Goal: Information Seeking & Learning: Learn about a topic

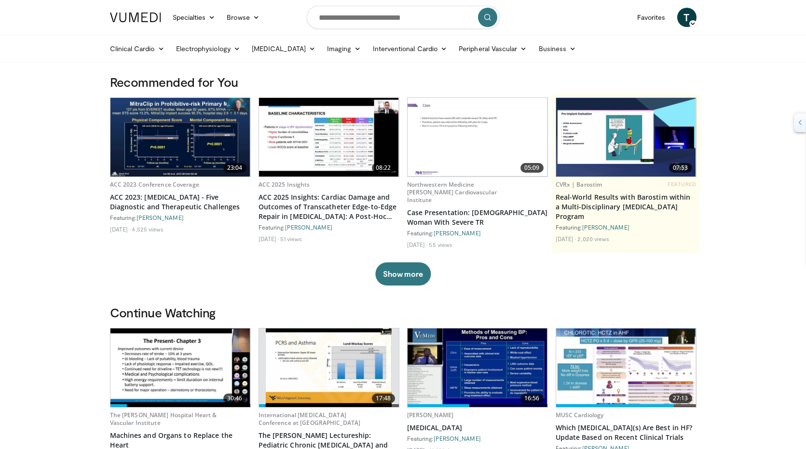
click at [204, 335] on img at bounding box center [181, 368] width 140 height 79
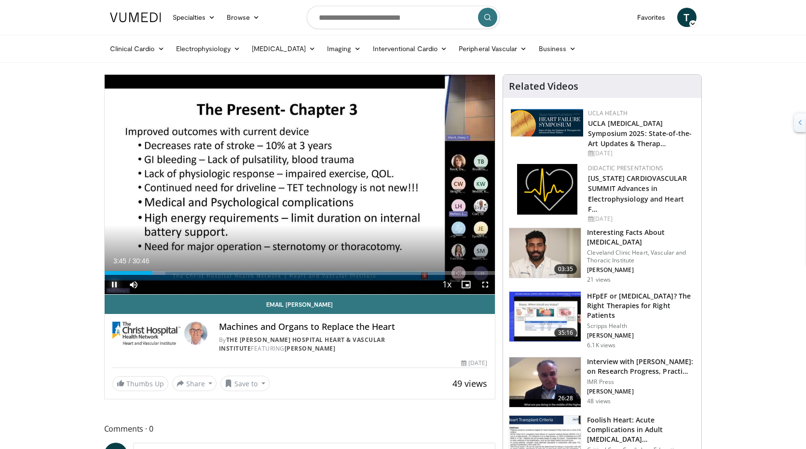
click at [108, 275] on span "Video Player" at bounding box center [114, 284] width 19 height 19
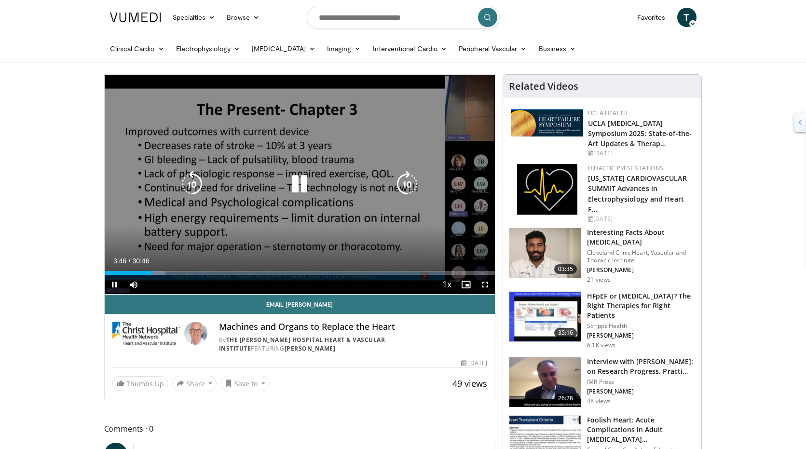
click at [108, 275] on video-js "**********" at bounding box center [300, 185] width 391 height 220
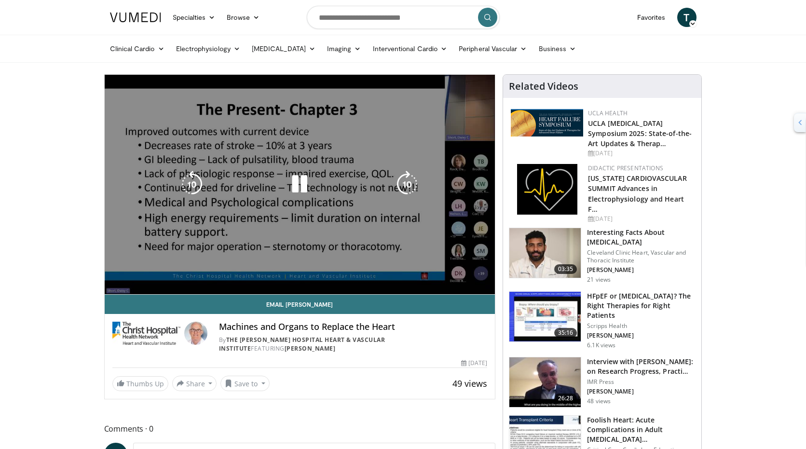
click at [109, 275] on video-js "**********" at bounding box center [300, 185] width 391 height 220
drag, startPoint x: 109, startPoint y: 275, endPoint x: 144, endPoint y: 249, distance: 44.2
click at [144, 249] on div "10 seconds Tap to unmute" at bounding box center [300, 185] width 391 height 220
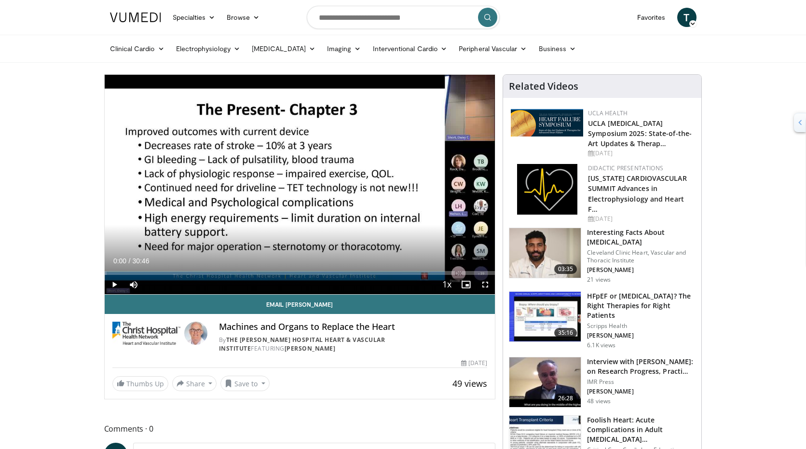
drag, startPoint x: 134, startPoint y: 273, endPoint x: 102, endPoint y: 267, distance: 31.9
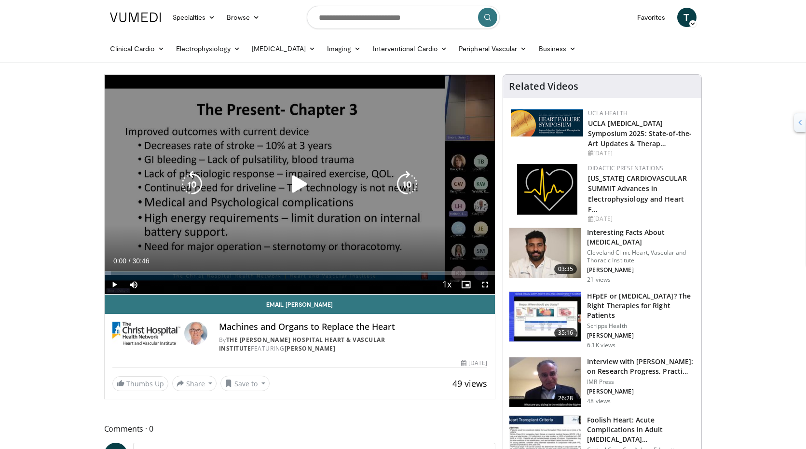
click at [294, 188] on icon "Video Player" at bounding box center [299, 184] width 27 height 27
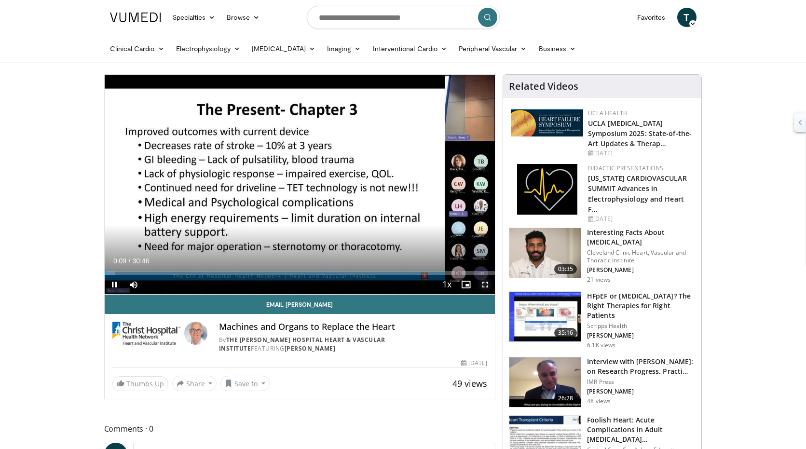
click at [486, 287] on span "Video Player" at bounding box center [485, 284] width 19 height 19
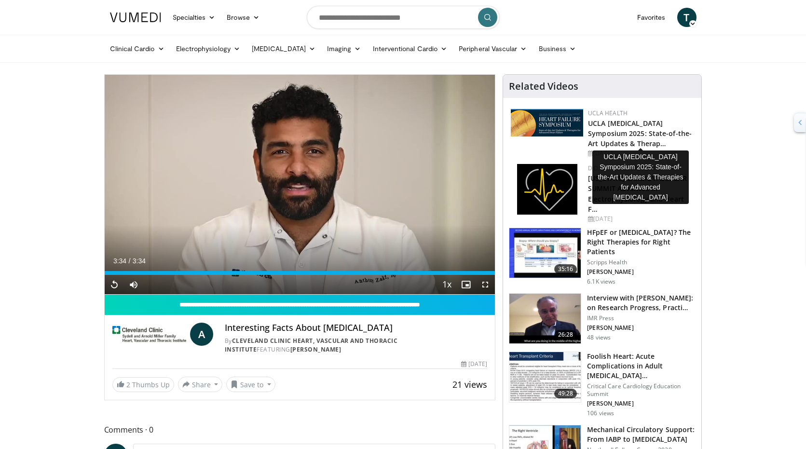
click at [610, 118] on h2 "UCLA [MEDICAL_DATA] Symposium 2025: State-of-the-Art Updates & Therap…" at bounding box center [641, 133] width 106 height 30
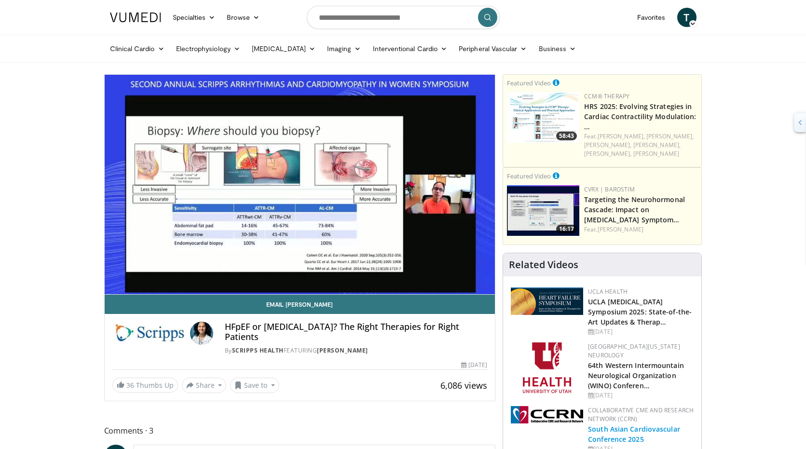
click at [615, 425] on link "South Asian Cardiovascular Conference 2025" at bounding box center [634, 434] width 92 height 19
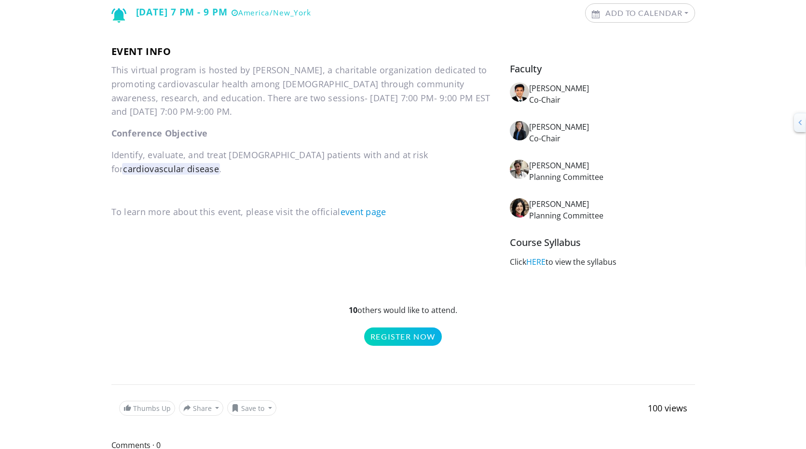
scroll to position [193, 0]
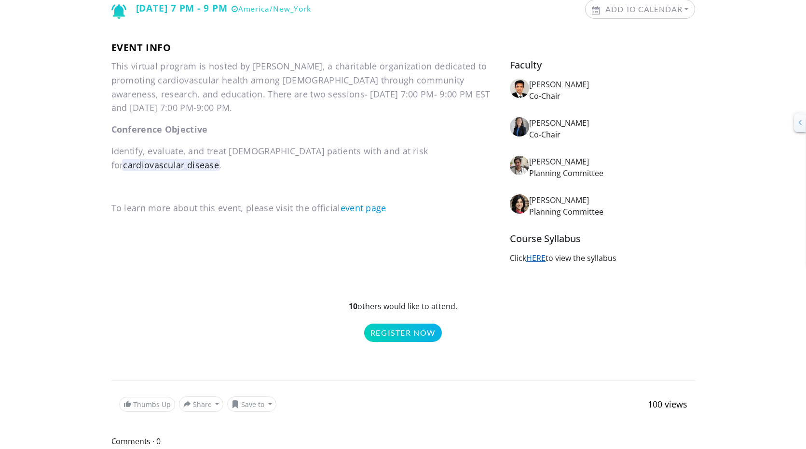
click at [541, 259] on link "HERE" at bounding box center [536, 258] width 19 height 11
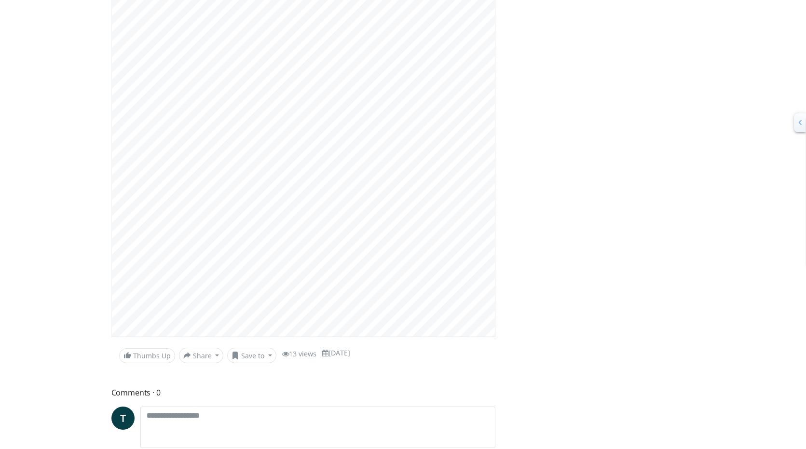
scroll to position [290, 0]
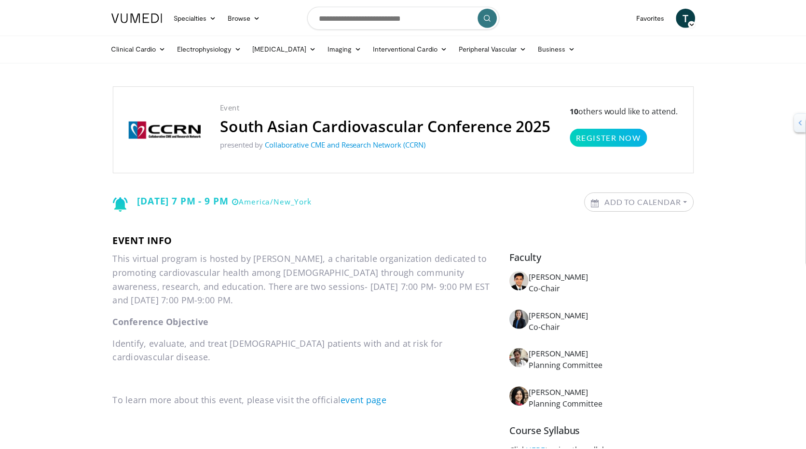
scroll to position [193, 0]
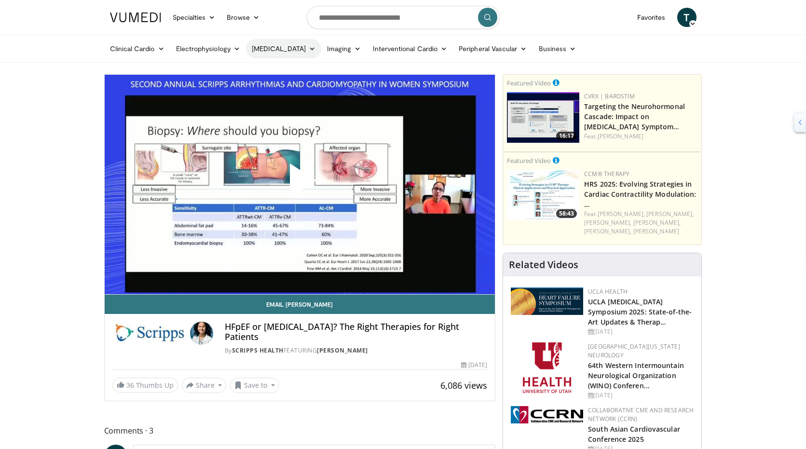
click at [272, 55] on link "[MEDICAL_DATA]" at bounding box center [283, 48] width 75 height 19
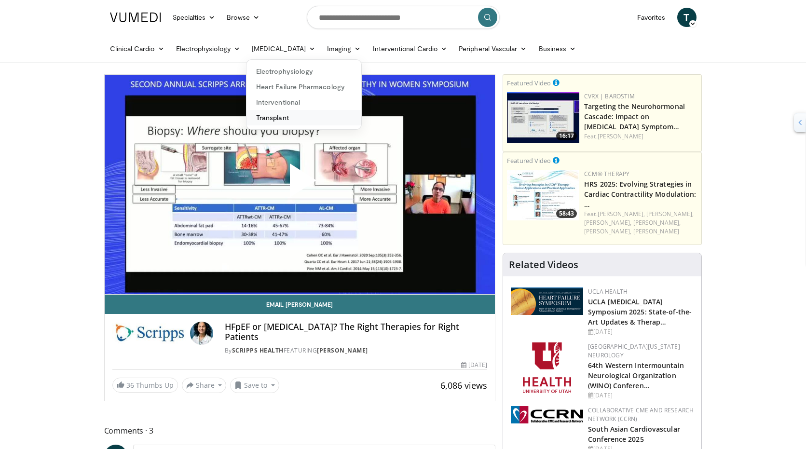
click at [303, 112] on link "Transplant" at bounding box center [304, 117] width 115 height 15
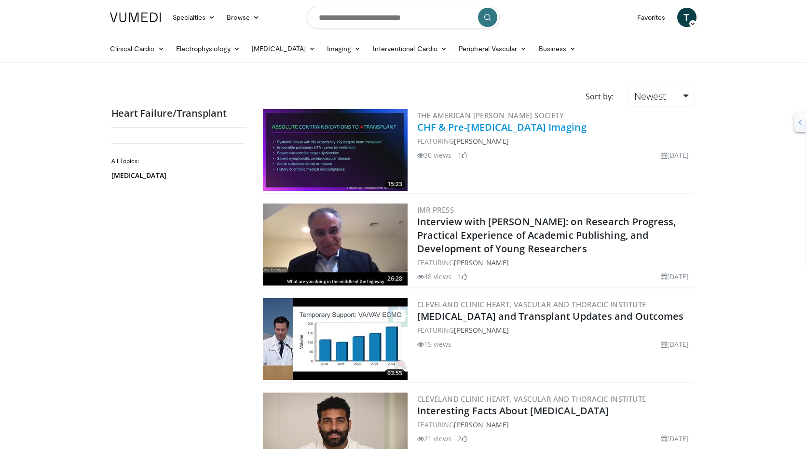
click at [500, 134] on link "CHF & Pre-[MEDICAL_DATA] Imaging" at bounding box center [501, 127] width 169 height 13
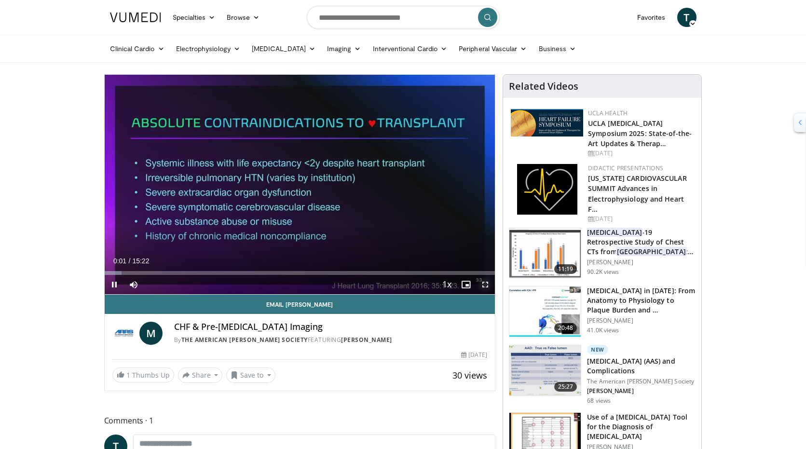
click at [489, 290] on span "Video Player" at bounding box center [485, 284] width 19 height 19
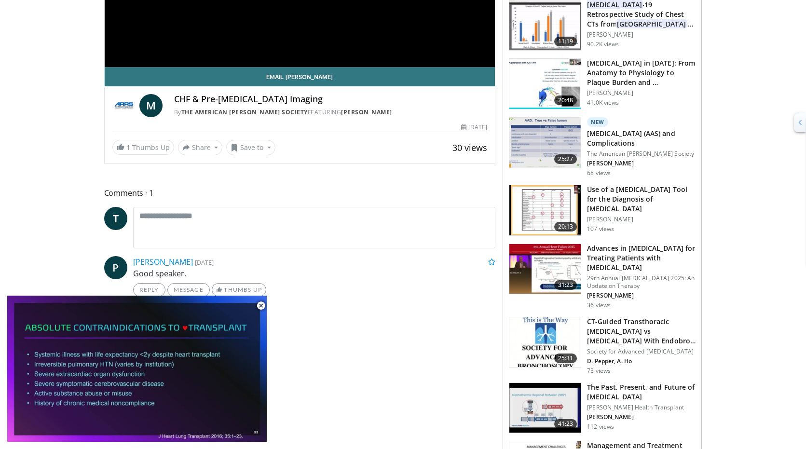
scroll to position [232, 0]
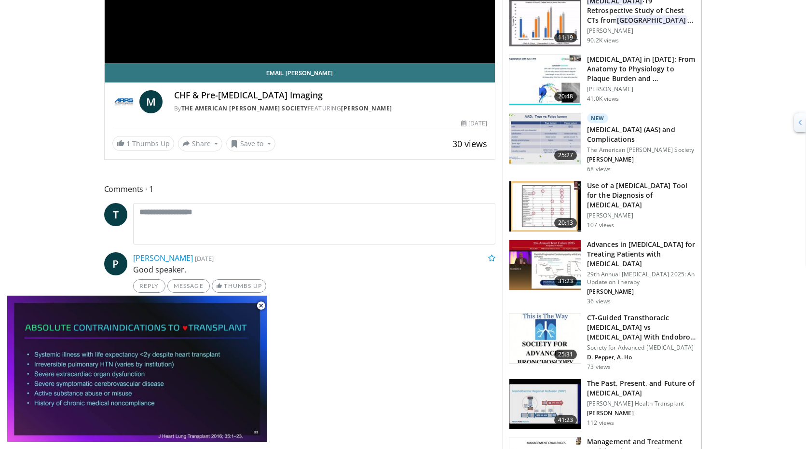
click at [622, 240] on h3 "Advances in [MEDICAL_DATA] for Treating Patients with [MEDICAL_DATA]" at bounding box center [641, 254] width 109 height 29
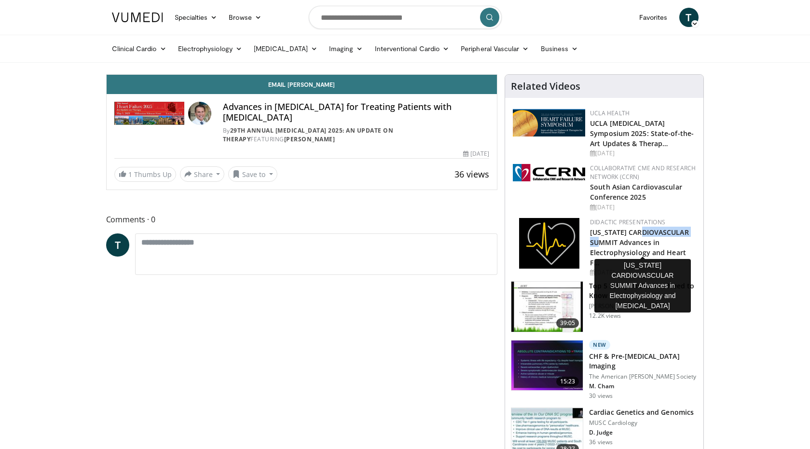
click at [622, 236] on h2 "[US_STATE] CARDIOVASCULAR SUMMIT Advances in Electrophysiology and Heart F…" at bounding box center [643, 247] width 106 height 41
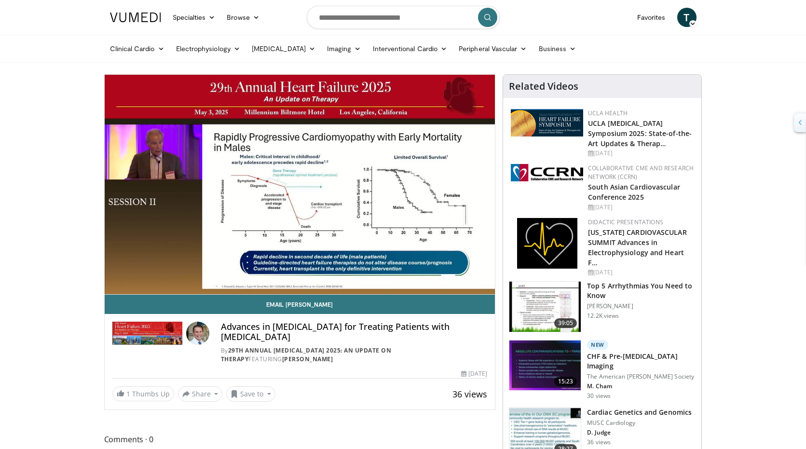
click at [485, 287] on video-js "**********" at bounding box center [300, 185] width 391 height 220
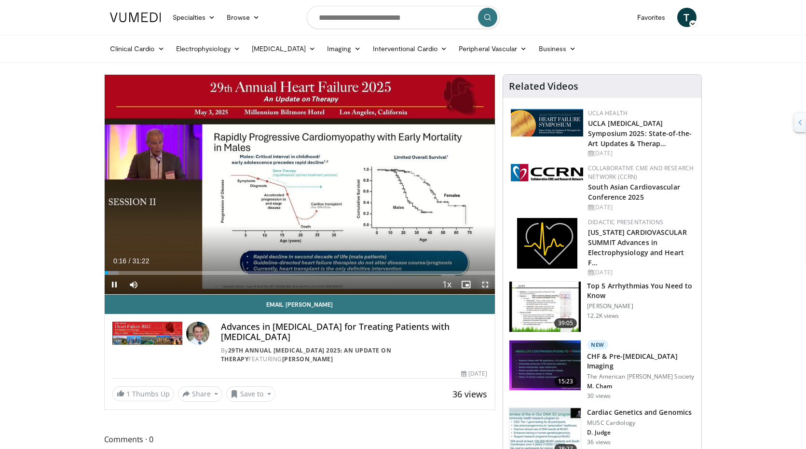
click at [484, 287] on span "Video Player" at bounding box center [485, 284] width 19 height 19
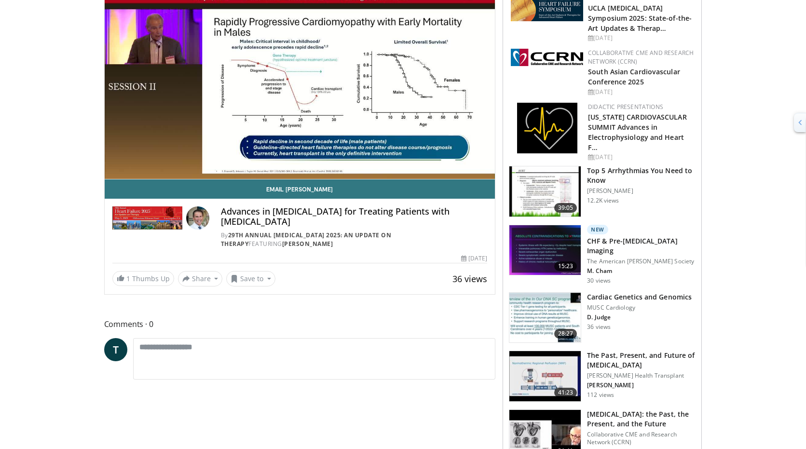
scroll to position [116, 0]
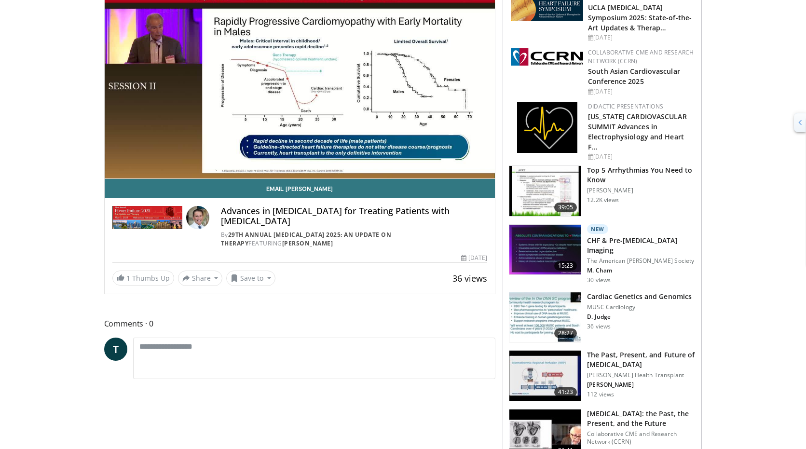
click at [526, 304] on img at bounding box center [545, 317] width 71 height 50
